Goal: Find contact information: Find contact information

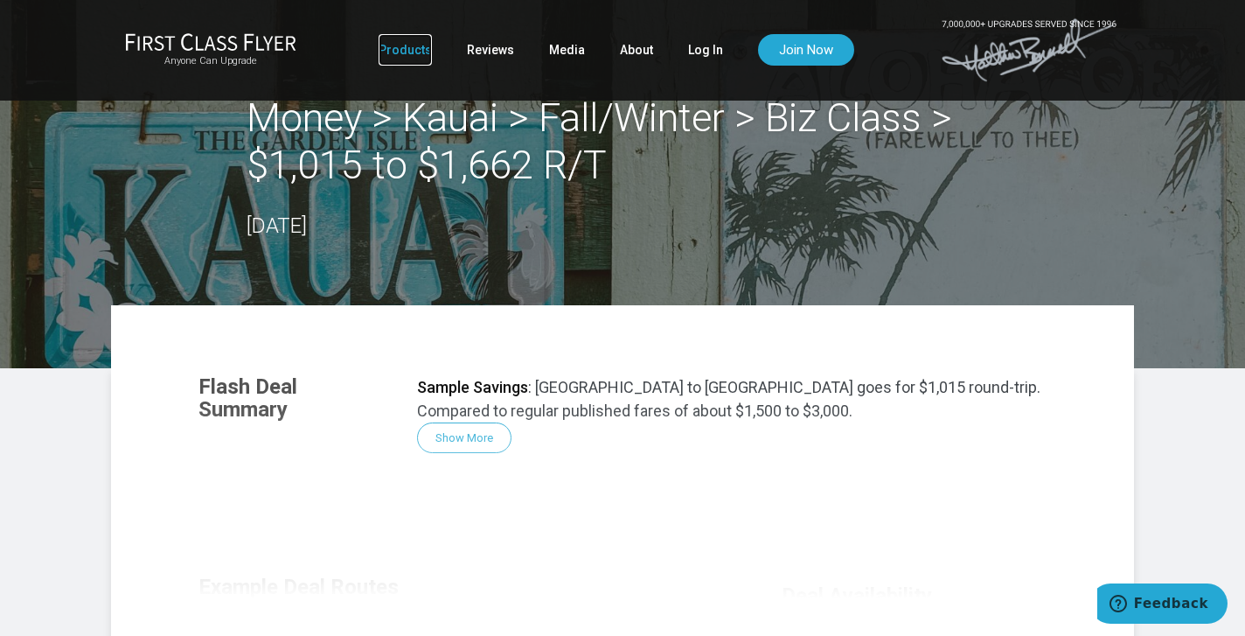
click at [415, 53] on link "Products" at bounding box center [405, 49] width 53 height 31
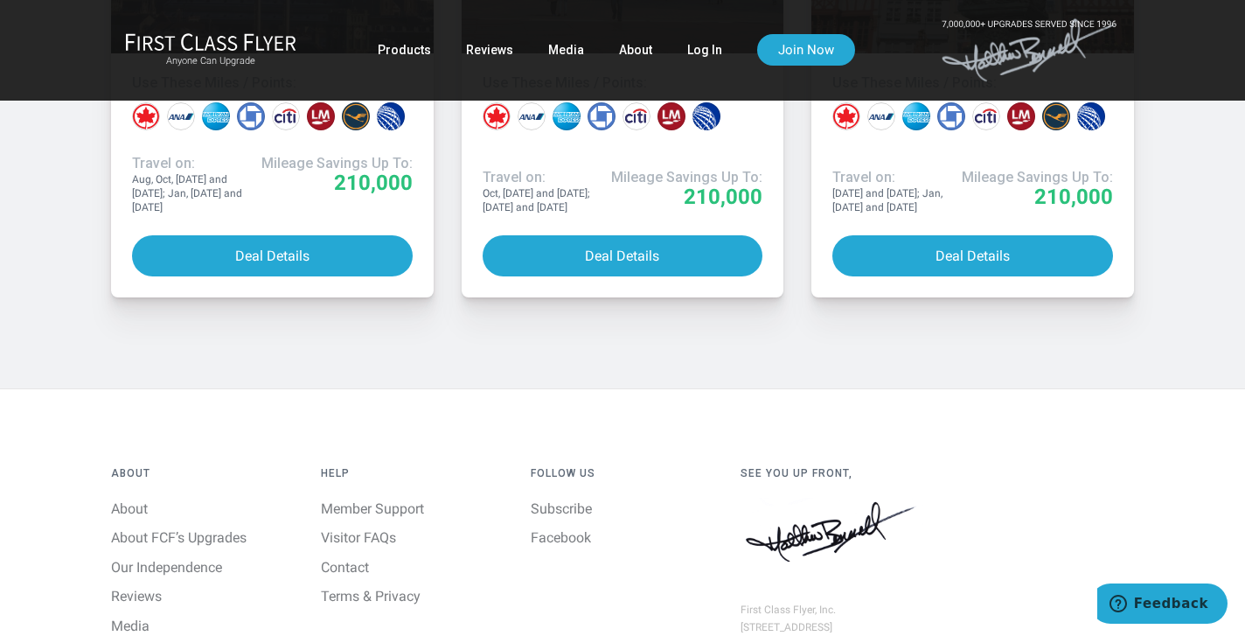
scroll to position [1725, 0]
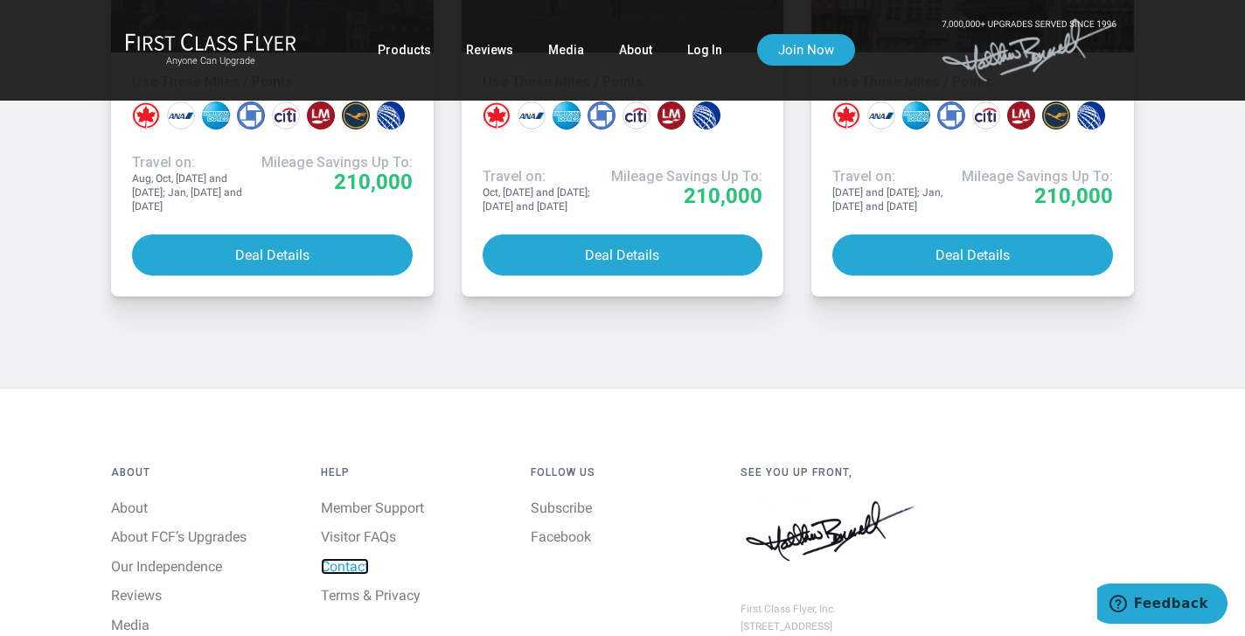
click at [346, 564] on link "Contact" at bounding box center [345, 566] width 48 height 17
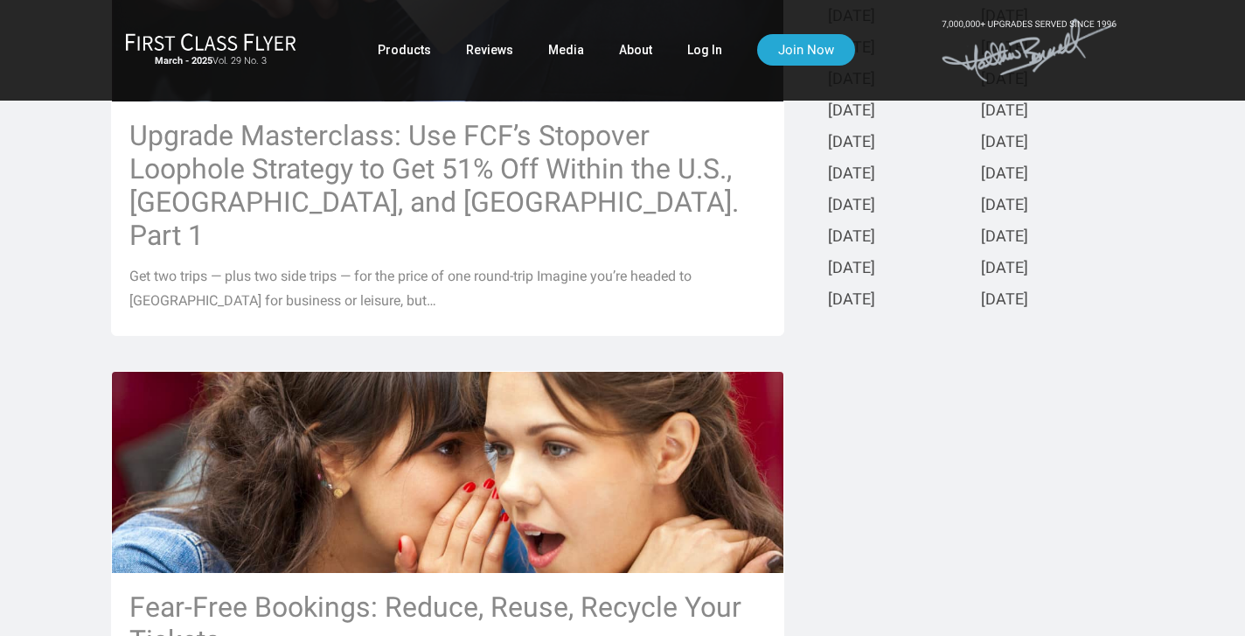
scroll to position [581, 0]
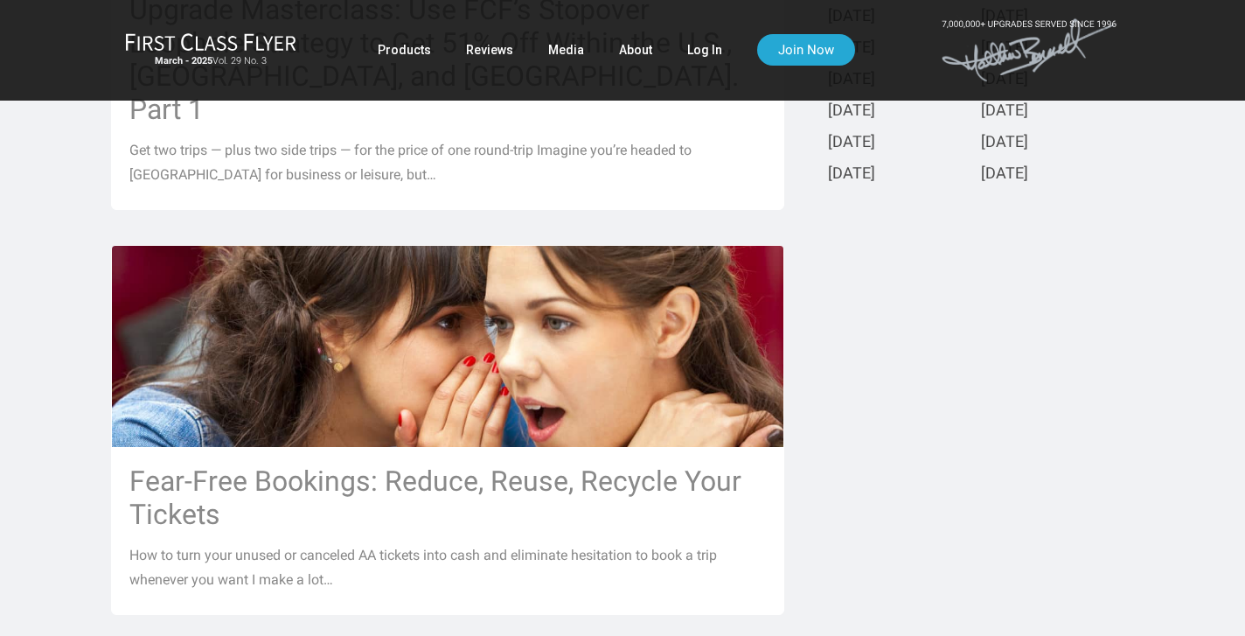
click at [101, 213] on div "Upgrade Masterclass: Use FCF’s Stopover Loophole Strategy to Get 51% Off Within…" at bounding box center [448, 599] width 700 height 1653
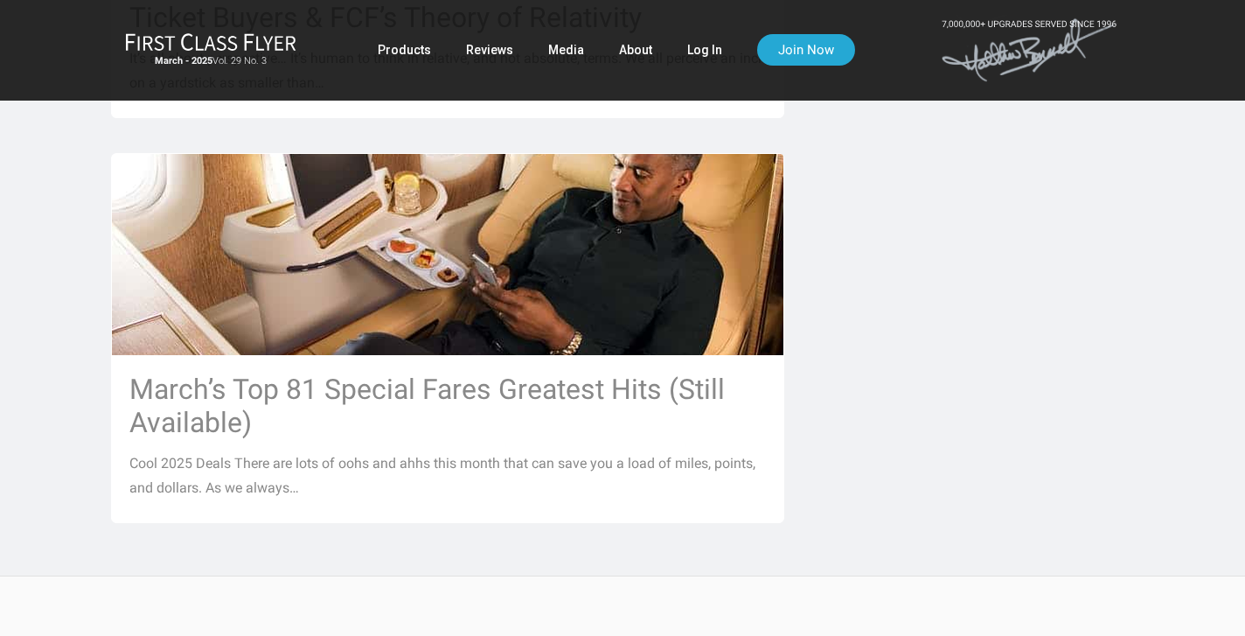
scroll to position [1614, 0]
